Goal: Information Seeking & Learning: Learn about a topic

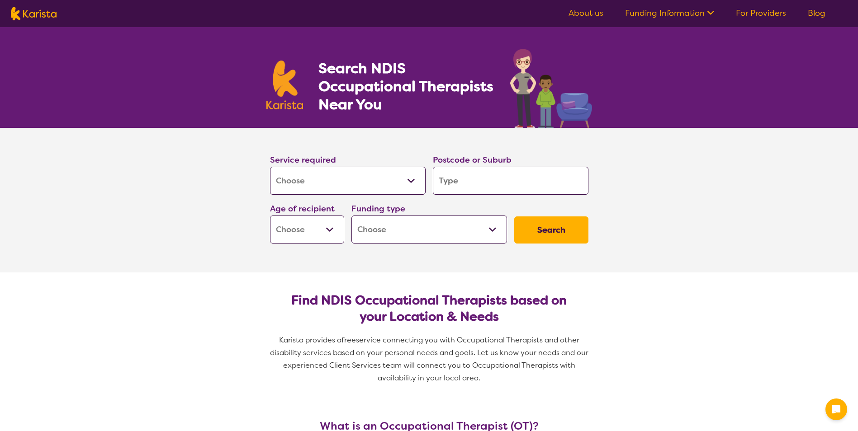
select select "[MEDICAL_DATA]"
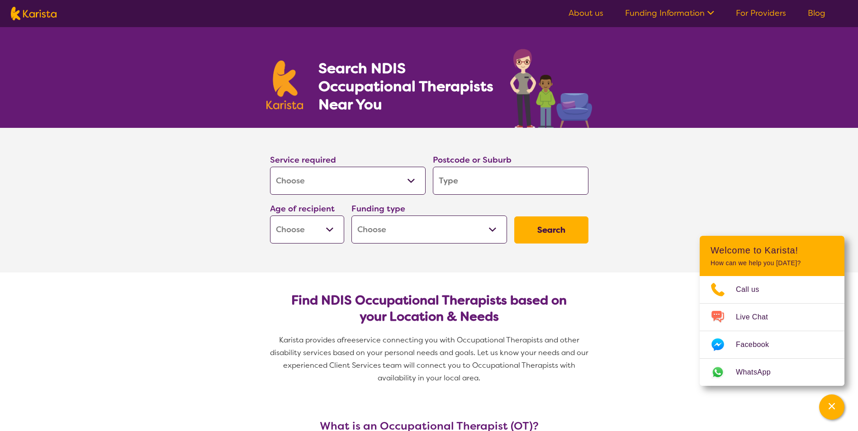
click at [378, 229] on select "Home Care Package (HCP) National Disability Insurance Scheme (NDIS) I don't know" at bounding box center [429, 230] width 156 height 28
drag, startPoint x: 379, startPoint y: 232, endPoint x: 365, endPoint y: 229, distance: 14.8
click at [379, 232] on select "Home Care Package (HCP) National Disability Insurance Scheme (NDIS) I don't know" at bounding box center [429, 230] width 156 height 28
click at [308, 227] on select "Early Childhood - 0 to 9 Child - 10 to 11 Adolescent - 12 to 17 Adult - 18 to 6…" at bounding box center [307, 230] width 74 height 28
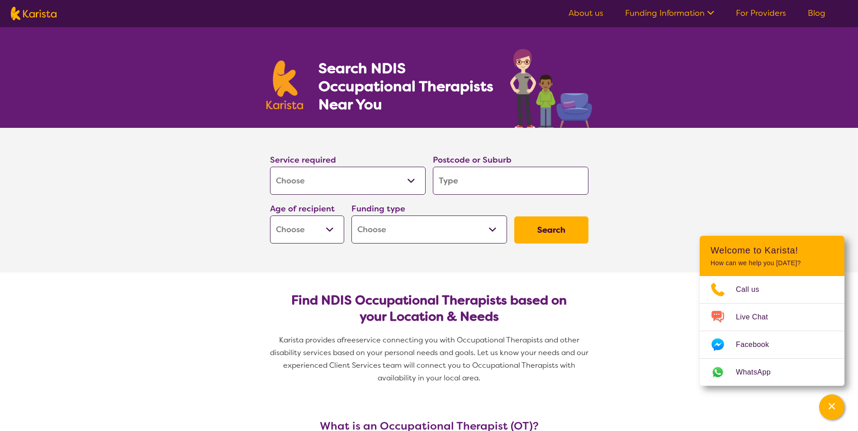
click at [485, 175] on input "search" at bounding box center [511, 181] width 156 height 28
type input "5"
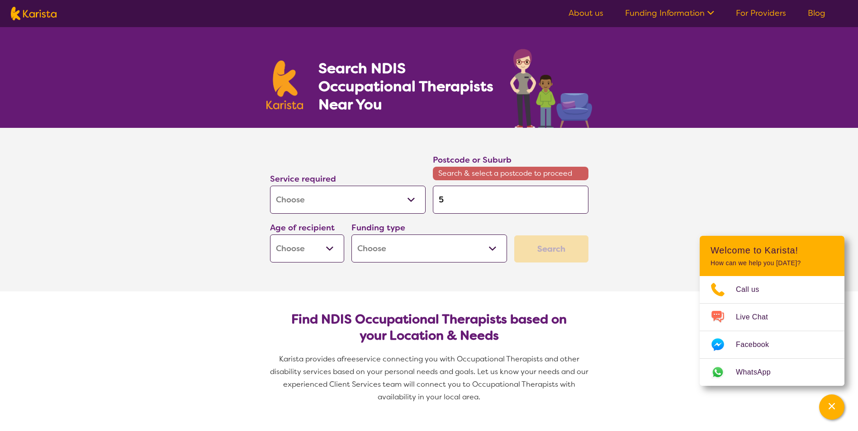
type input "50"
type input "500"
type input "5000"
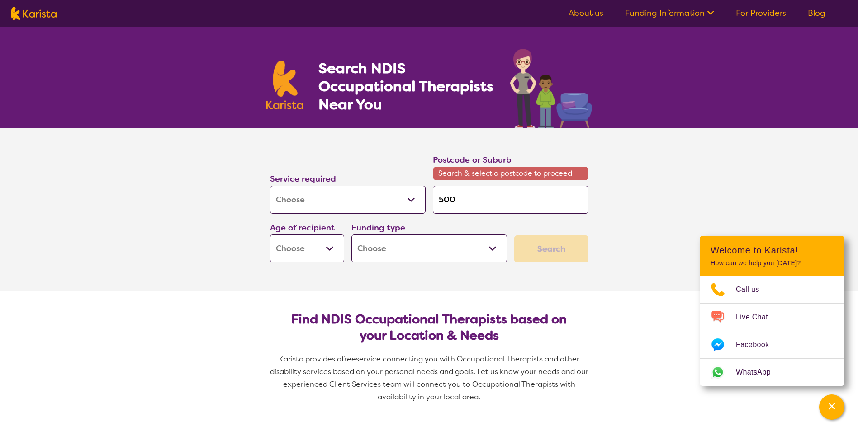
type input "5000"
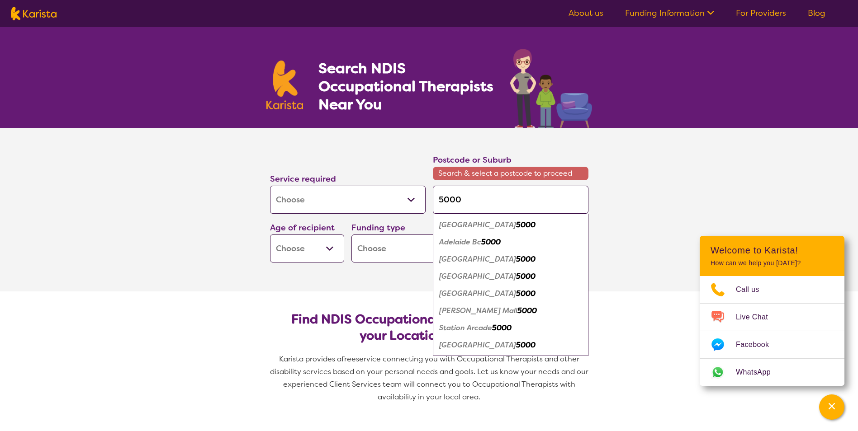
type input "50000"
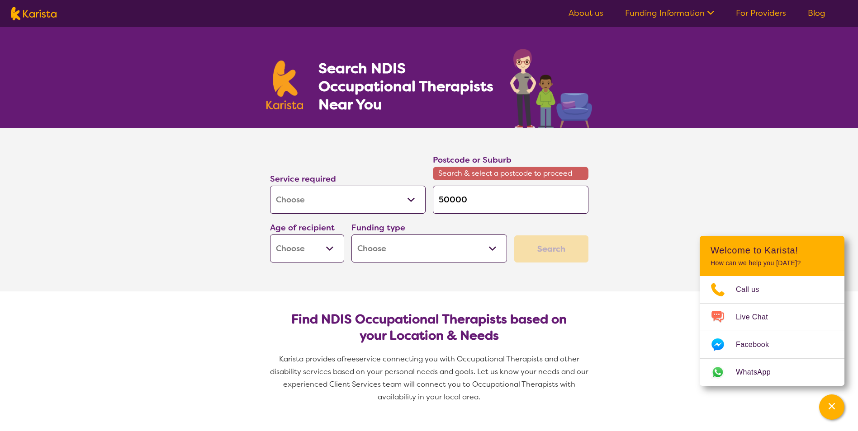
type input "5000"
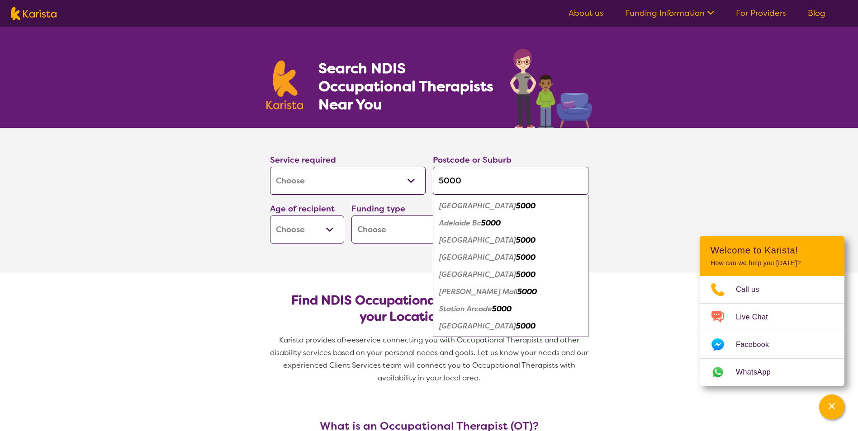
type input "5000"
click at [516, 210] on em "5000" at bounding box center [525, 205] width 19 height 9
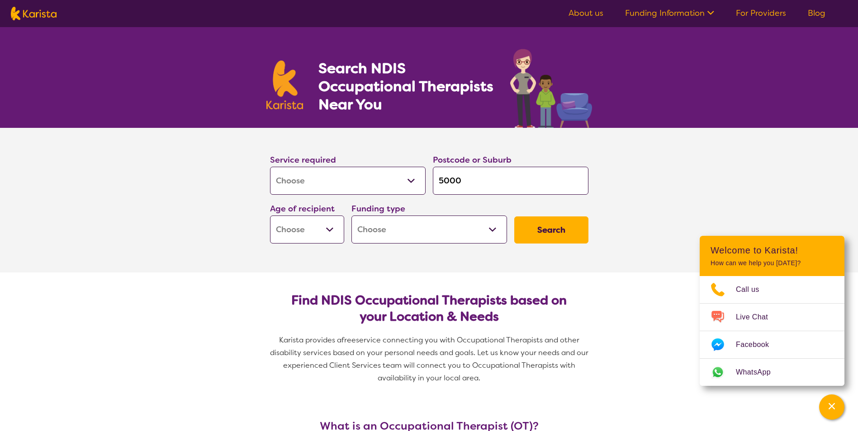
click at [556, 224] on button "Search" at bounding box center [551, 230] width 74 height 27
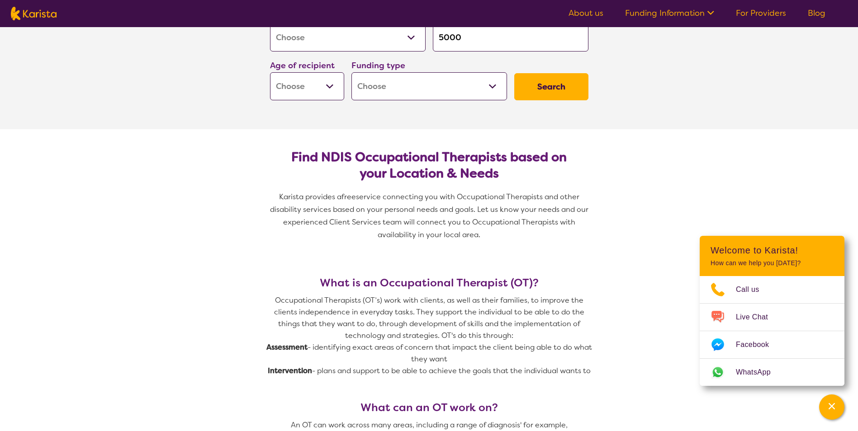
scroll to position [90, 0]
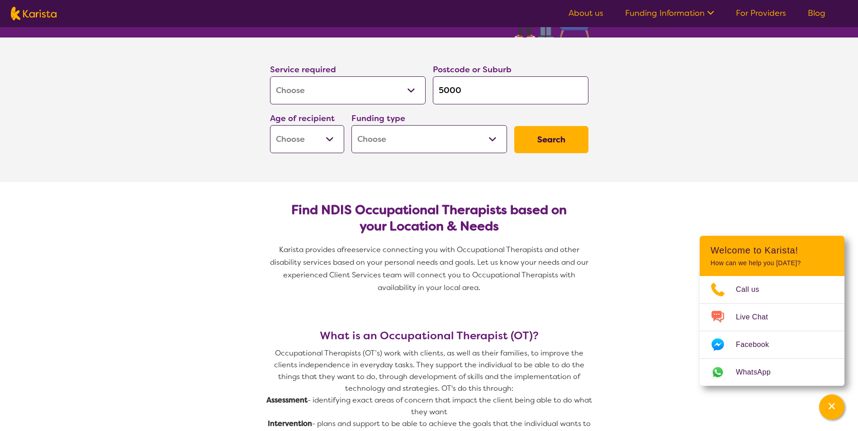
click at [320, 150] on select "Early Childhood - 0 to 9 Child - 10 to 11 Adolescent - 12 to 17 Adult - 18 to 6…" at bounding box center [307, 139] width 74 height 28
select select "EC"
click at [270, 125] on select "Early Childhood - 0 to 9 Child - 10 to 11 Adolescent - 12 to 17 Adult - 18 to 6…" at bounding box center [307, 139] width 74 height 28
select select "EC"
click at [550, 145] on button "Search" at bounding box center [551, 139] width 74 height 27
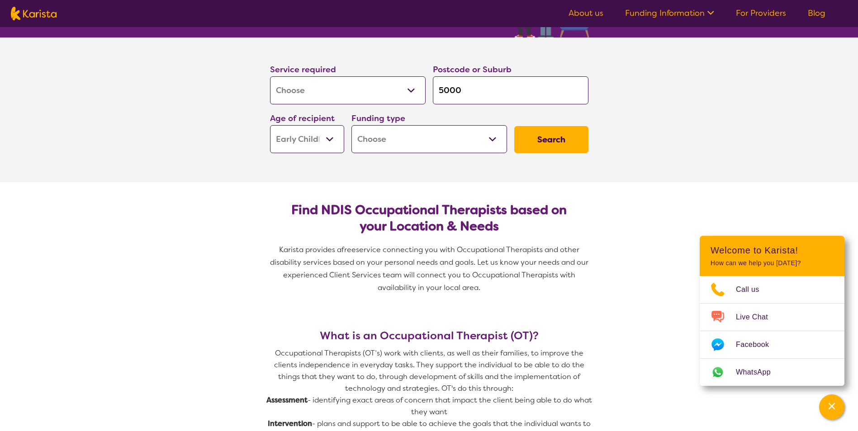
click at [426, 137] on select "Home Care Package (HCP) National Disability Insurance Scheme (NDIS) I don't know" at bounding box center [429, 139] width 156 height 28
select select "HCP"
click at [351, 125] on select "Home Care Package (HCP) National Disability Insurance Scheme (NDIS) I don't know" at bounding box center [429, 139] width 156 height 28
select select "HCP"
click at [543, 134] on button "Search" at bounding box center [551, 139] width 74 height 27
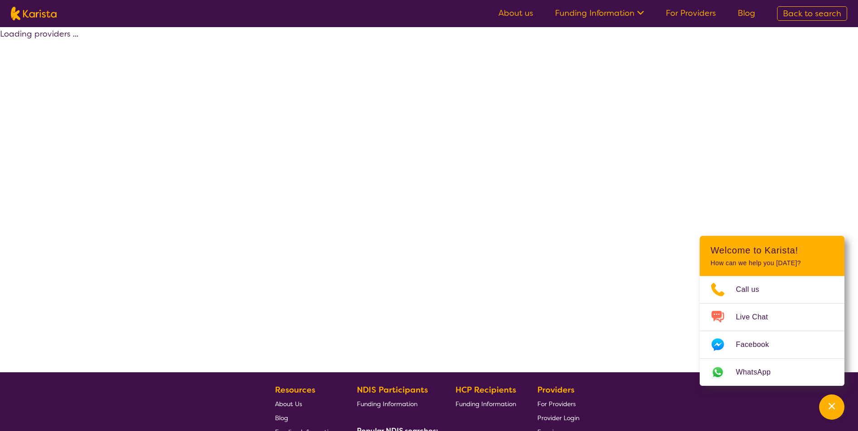
select select "HCP"
select select "[MEDICAL_DATA]"
select select "EC"
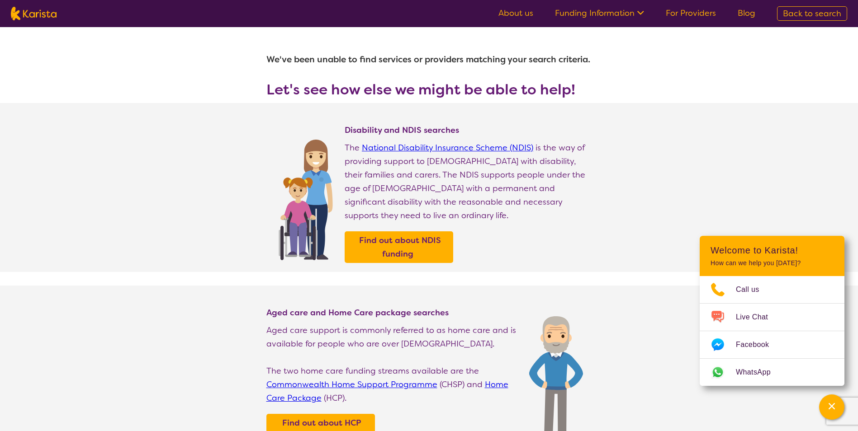
scroll to position [90, 0]
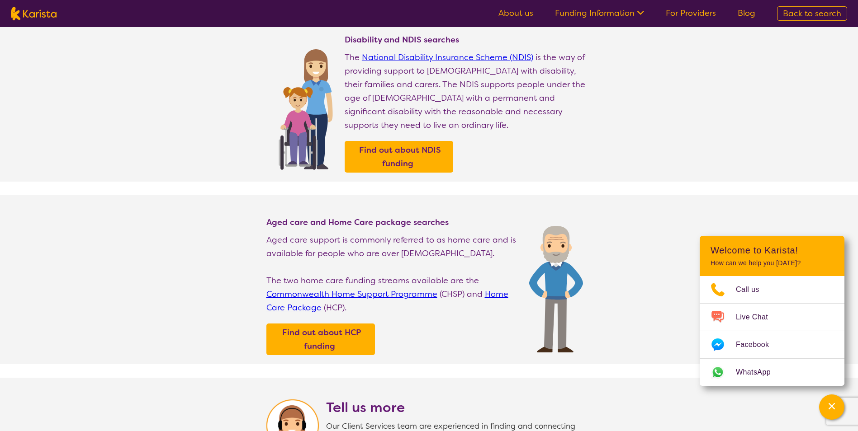
select select "[MEDICAL_DATA]"
select select "EC"
select select "HCP"
select select "[MEDICAL_DATA]"
select select "EC"
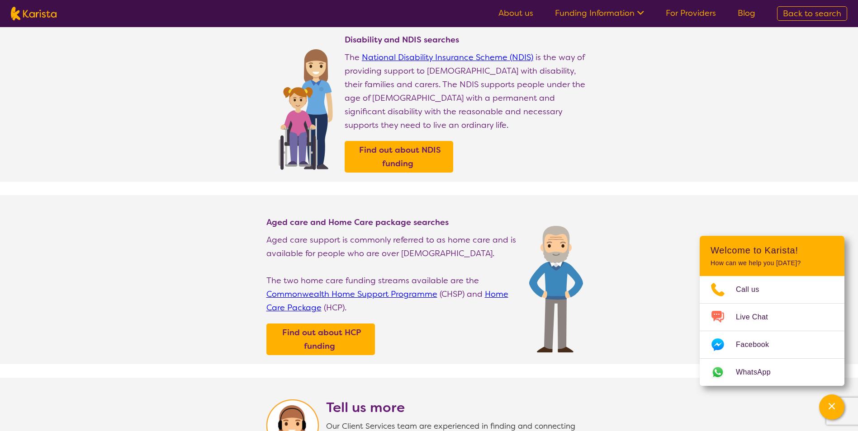
select select "HCP"
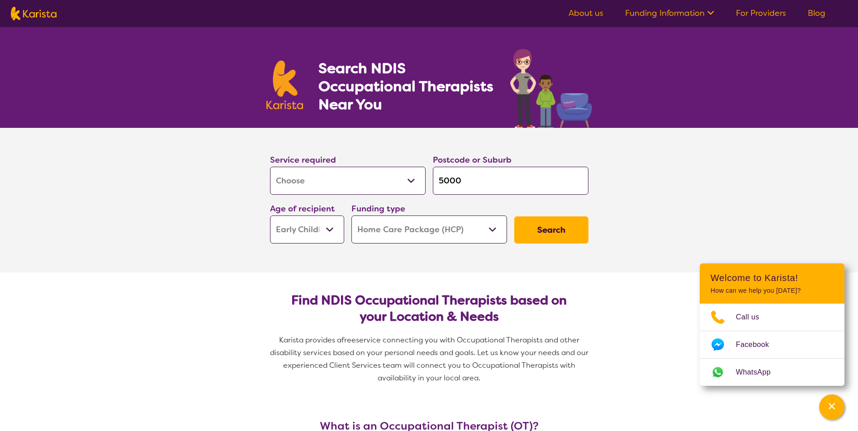
select select "[MEDICAL_DATA]"
select select "EC"
select select "HCP"
select select "[MEDICAL_DATA]"
select select "EC"
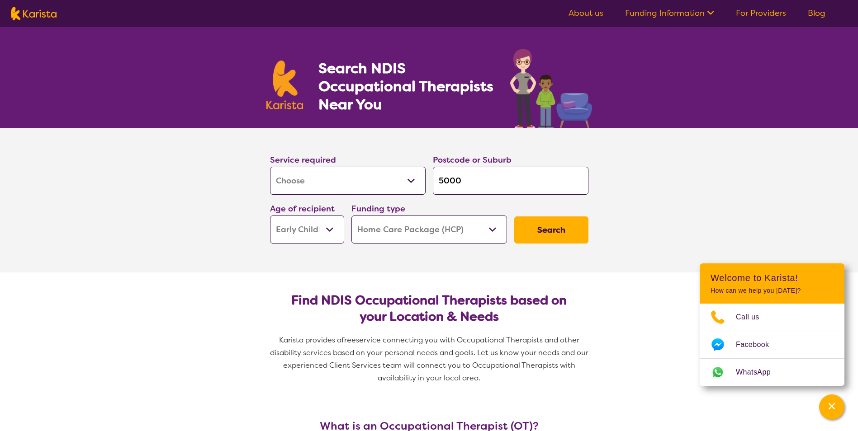
select select "HCP"
